Goal: Task Accomplishment & Management: Use online tool/utility

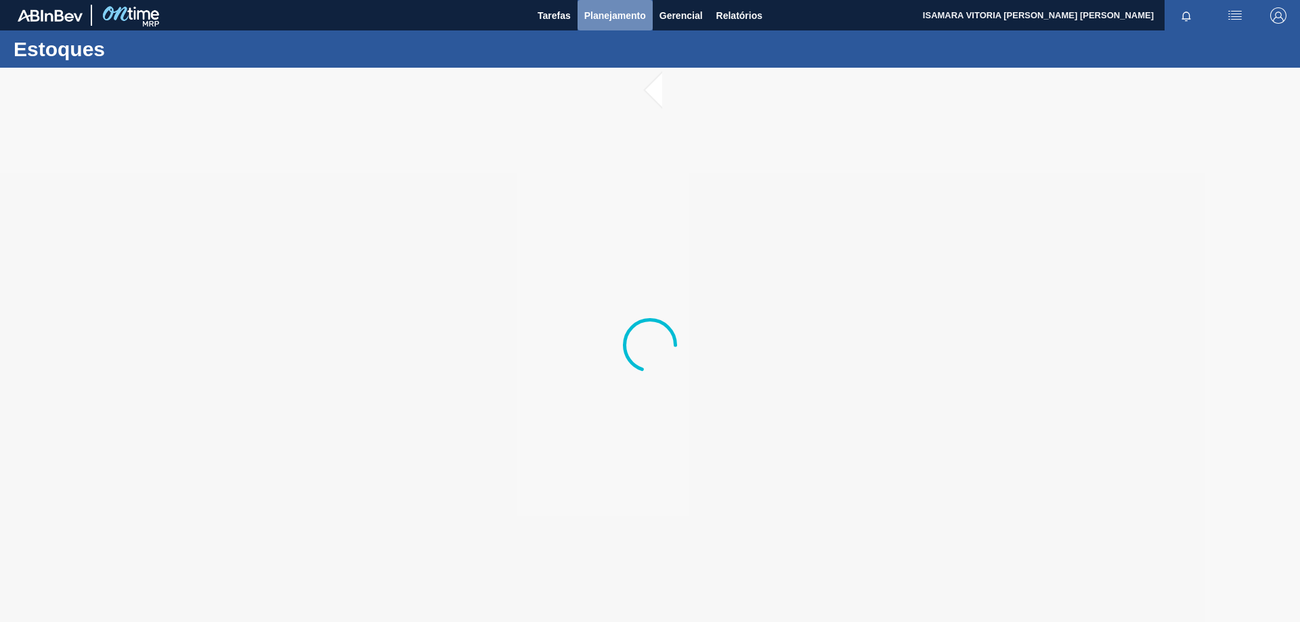
click at [625, 24] on button "Planejamento" at bounding box center [614, 15] width 75 height 30
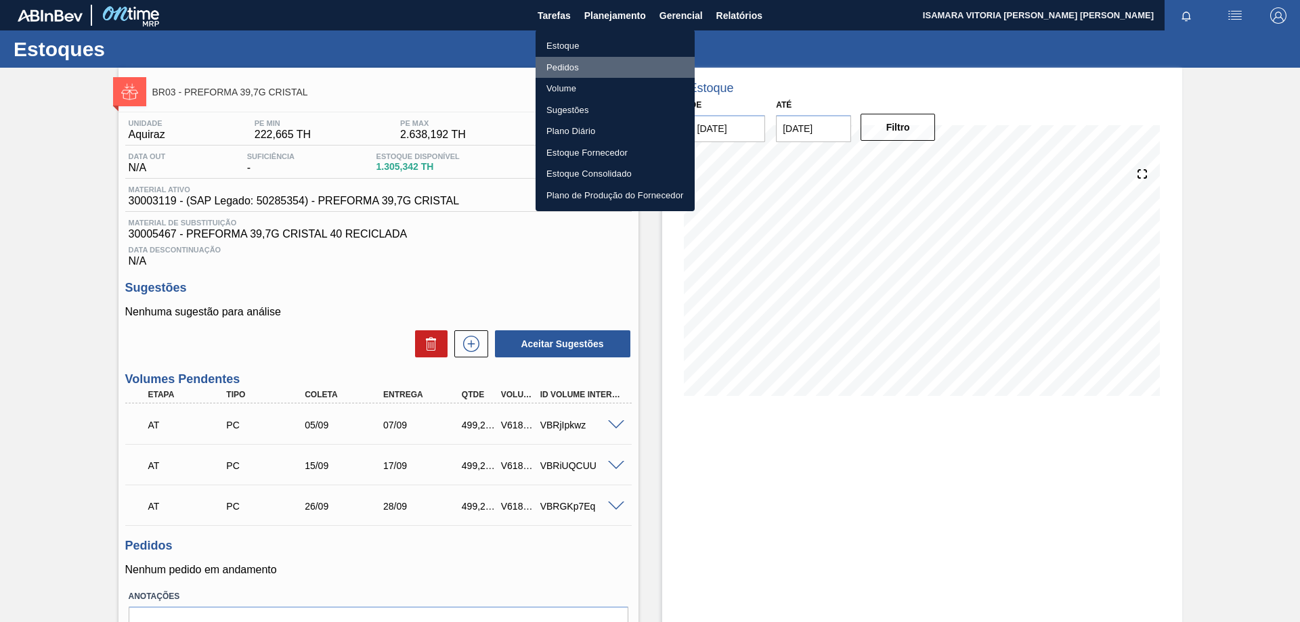
click at [599, 62] on li "Pedidos" at bounding box center [614, 68] width 159 height 22
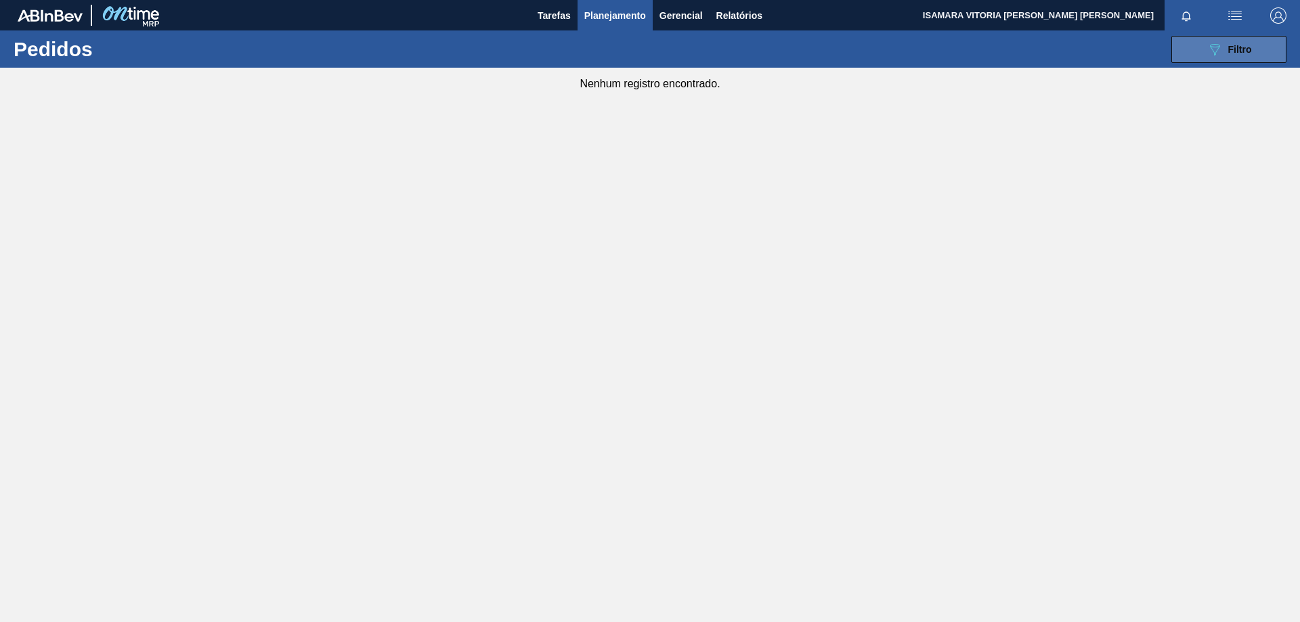
click at [1269, 39] on button "089F7B8B-B2A5-4AFE-B5C0-19BA573D28AC Filtro" at bounding box center [1228, 49] width 115 height 27
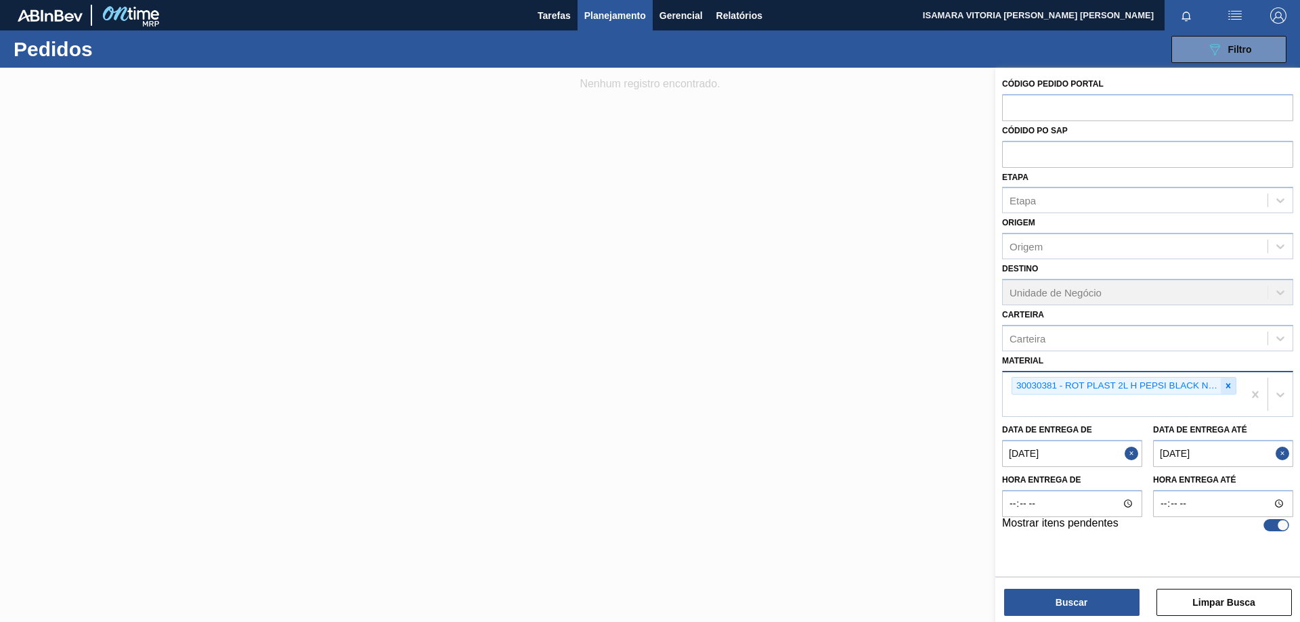
click at [1227, 379] on div at bounding box center [1227, 386] width 15 height 17
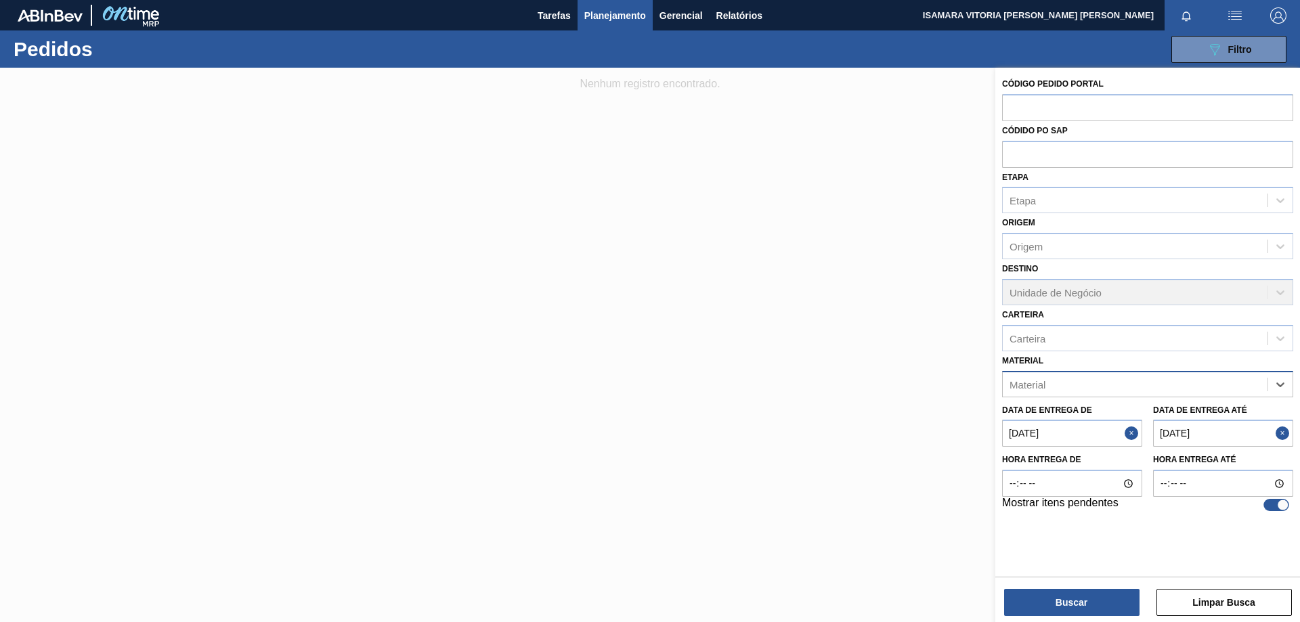
paste input "30002598"
type input "30002598"
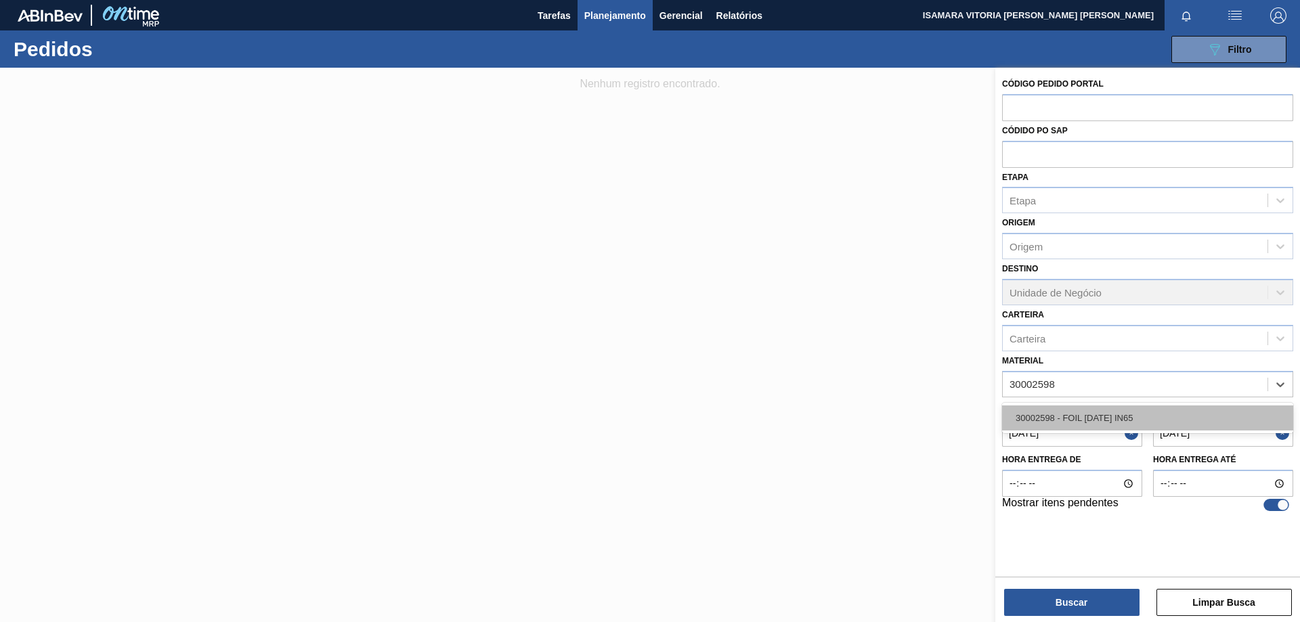
click at [1109, 422] on div "30002598 - FOIL [DATE] IN65" at bounding box center [1147, 417] width 291 height 25
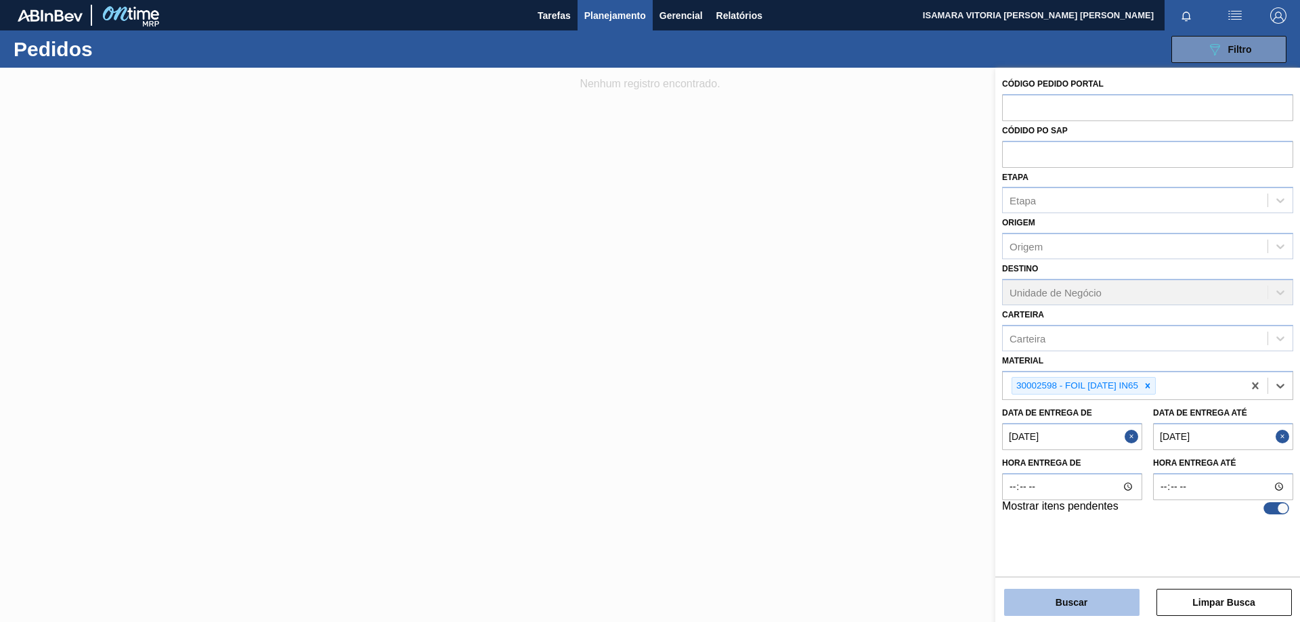
click at [1102, 598] on button "Buscar" at bounding box center [1071, 602] width 135 height 27
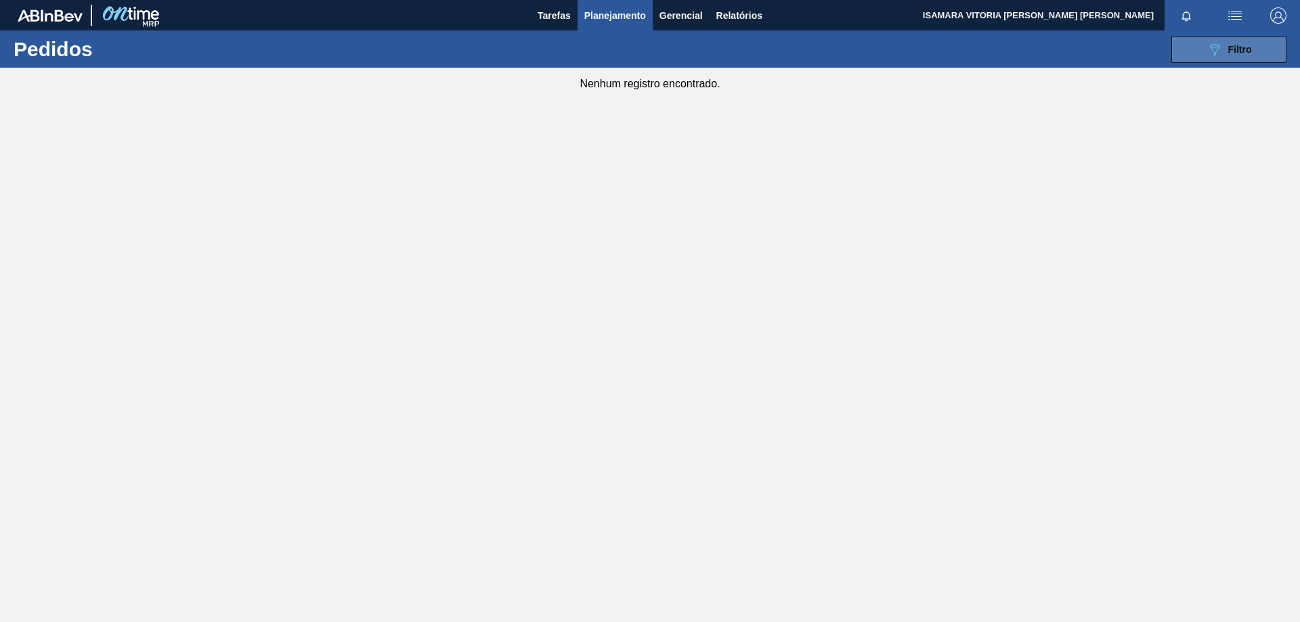
click at [1203, 56] on button "089F7B8B-B2A5-4AFE-B5C0-19BA573D28AC Filtro" at bounding box center [1228, 49] width 115 height 27
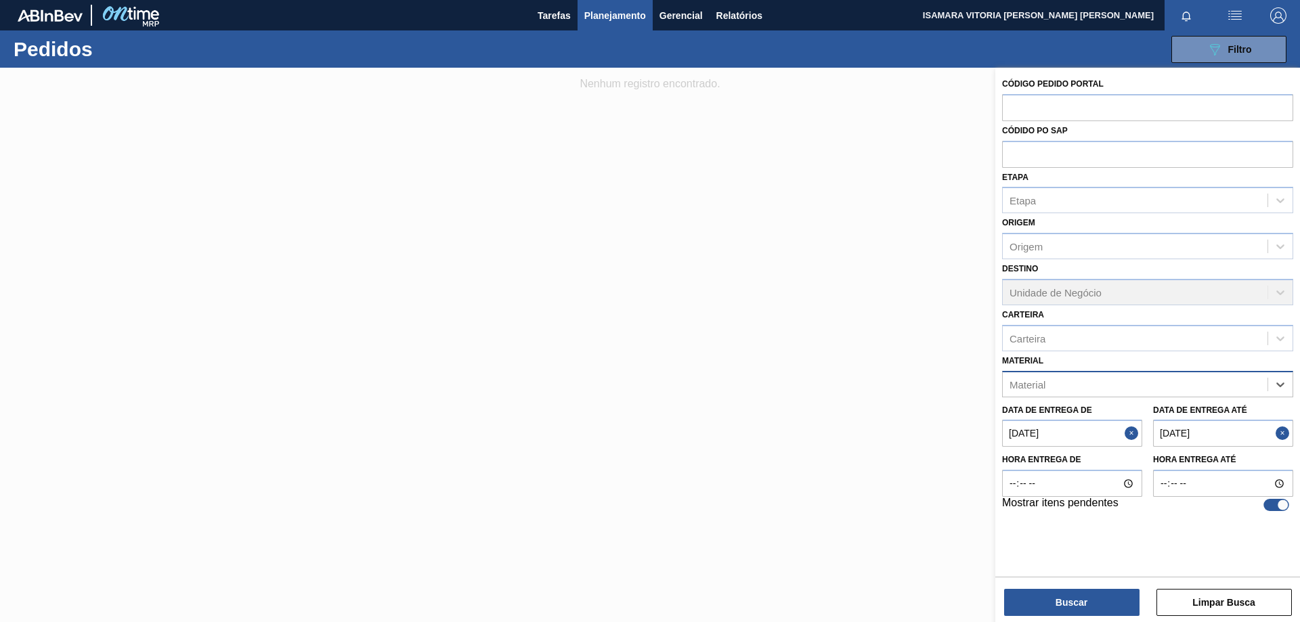
click at [743, 298] on div at bounding box center [650, 379] width 1300 height 622
